Goal: Task Accomplishment & Management: Manage account settings

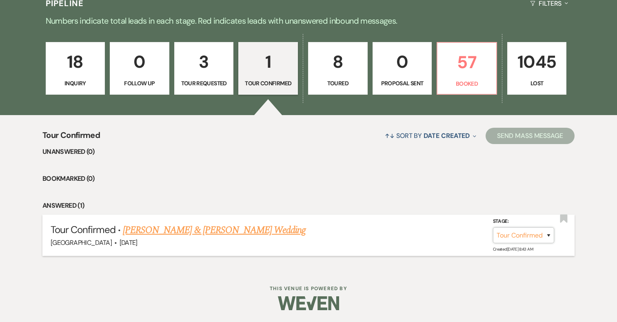
click at [525, 227] on select "Inquiry Follow Up Tour Requested Tour Confirmed Toured Proposal Sent Booked Lost" at bounding box center [523, 235] width 61 height 16
select select "5"
click at [534, 239] on button "Save" at bounding box center [538, 235] width 41 height 16
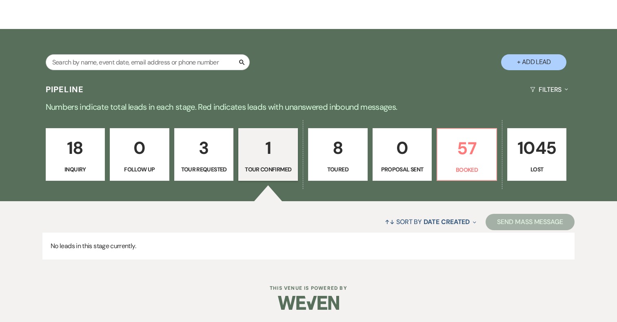
scroll to position [117, 0]
click at [76, 151] on p "18" at bounding box center [75, 147] width 49 height 27
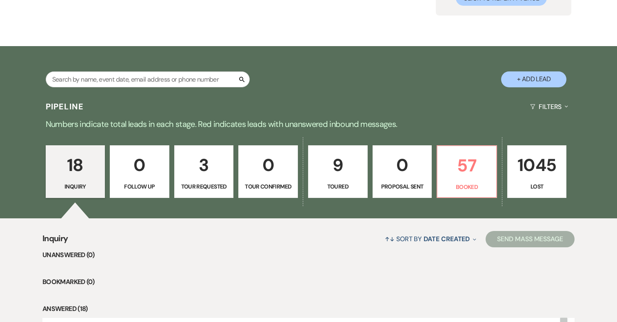
scroll to position [88, 0]
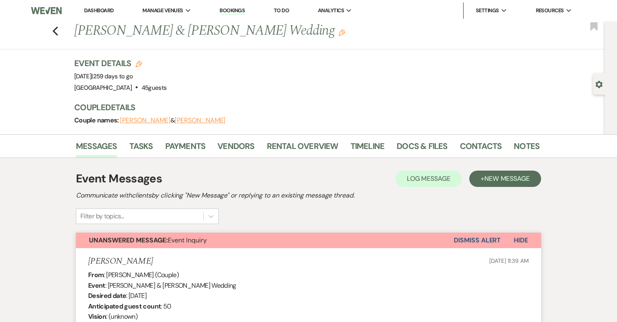
click at [518, 239] on span "Hide" at bounding box center [521, 240] width 14 height 9
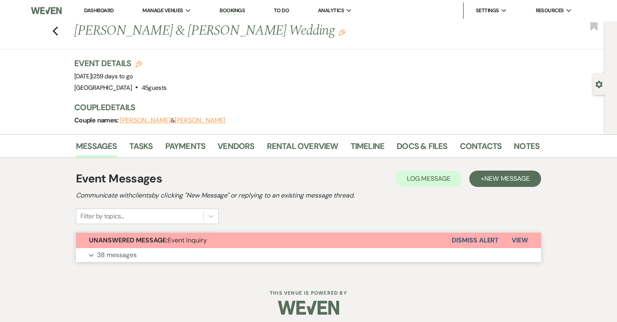
click at [486, 242] on button "Dismiss Alert" at bounding box center [475, 241] width 47 height 16
